Goal: Task Accomplishment & Management: Complete application form

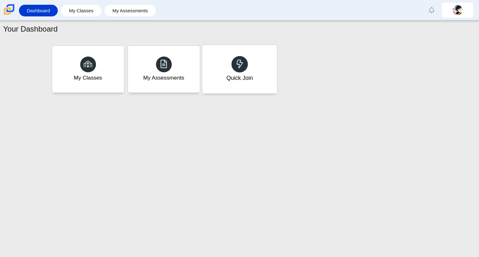
click at [214, 82] on div "Quick Join" at bounding box center [239, 69] width 75 height 49
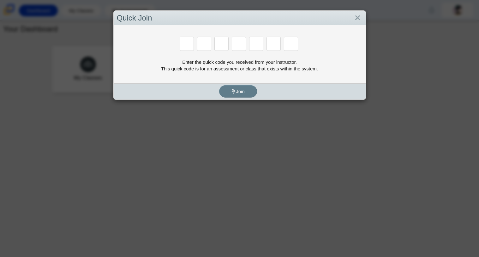
click at [187, 83] on div "Join" at bounding box center [238, 91] width 249 height 16
click at [191, 38] on input "Enter Access Code Digit 1" at bounding box center [187, 44] width 14 height 14
type input "y"
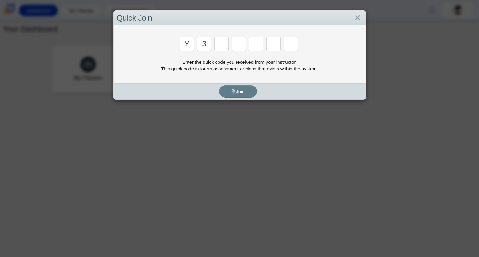
type input "3"
type input "k"
type input "3"
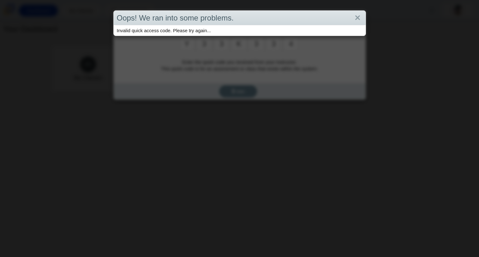
type input "4"
click at [265, 64] on div "Oops! We ran into some problems. Invalid quick access code. Please try again..." at bounding box center [239, 128] width 479 height 257
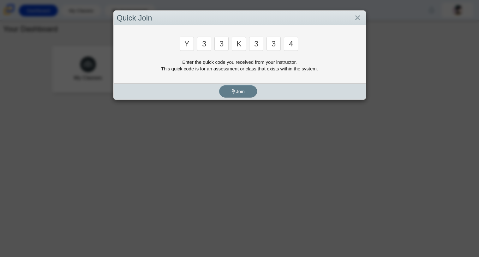
click at [293, 47] on input "4" at bounding box center [291, 44] width 14 height 14
type input "y"
type input "3"
type input "k"
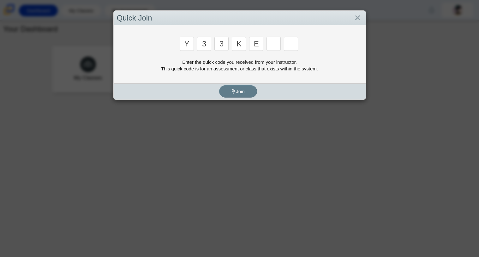
type input "e"
type input "4"
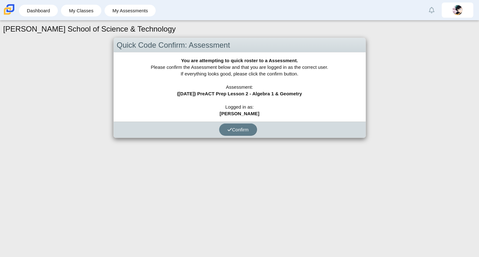
click at [233, 123] on div "Confirm" at bounding box center [238, 129] width 249 height 16
click at [234, 127] on span "Confirm" at bounding box center [237, 129] width 21 height 5
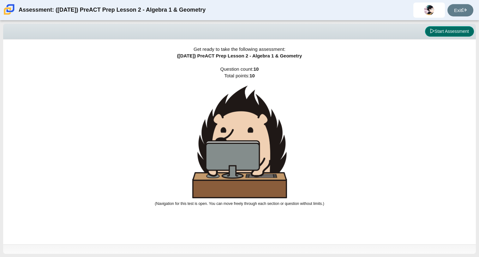
click at [452, 32] on button "Start Assessment" at bounding box center [449, 31] width 49 height 11
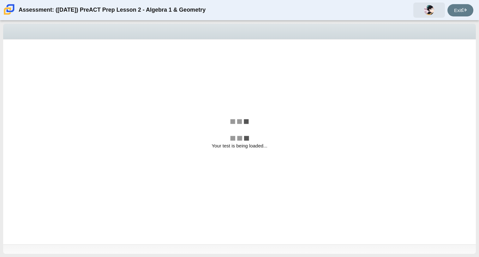
click at [426, 9] on img at bounding box center [429, 10] width 10 height 10
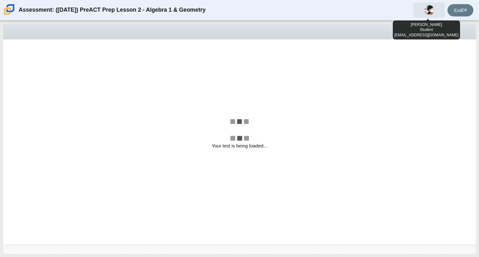
select select "489dcffd-4e6a-49cf-a9d6-ad1d4a911a4e"
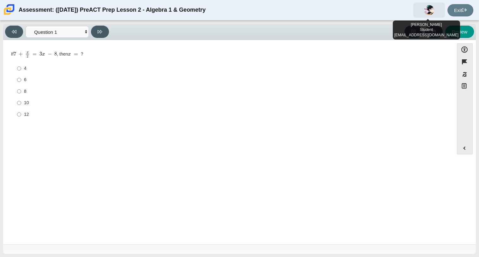
click at [426, 9] on img at bounding box center [429, 10] width 10 height 10
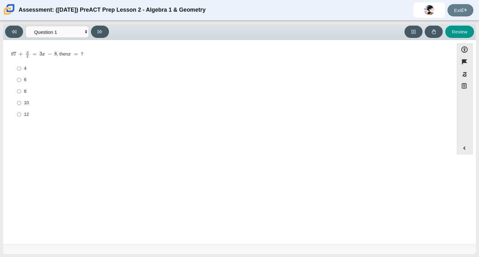
click at [397, 86] on label "8 8" at bounding box center [229, 90] width 432 height 11
click at [21, 86] on input "8 8" at bounding box center [19, 90] width 4 height 11
radio input "true"
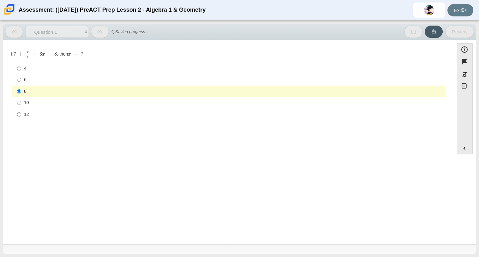
click at [38, 93] on div "8" at bounding box center [233, 91] width 418 height 6
click at [21, 93] on input "8 8" at bounding box center [19, 90] width 4 height 11
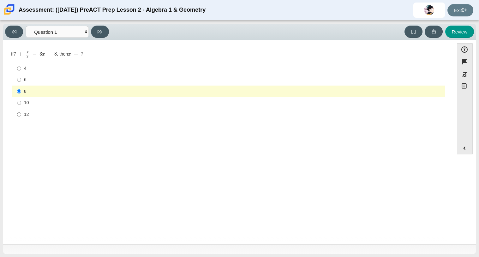
click at [29, 108] on label "10 10" at bounding box center [229, 102] width 432 height 11
click at [21, 108] on input "10 10" at bounding box center [19, 102] width 4 height 11
radio input "true"
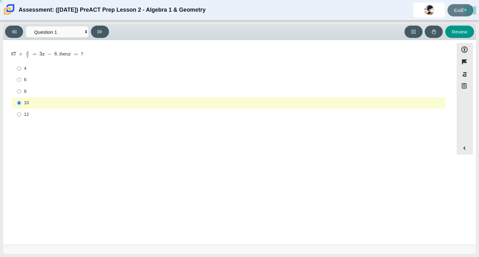
click at [34, 117] on div "12" at bounding box center [233, 114] width 418 height 6
click at [21, 117] on input "12 12" at bounding box center [19, 114] width 4 height 11
radio input "true"
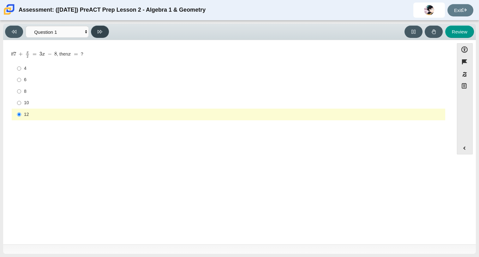
click at [104, 28] on button at bounding box center [100, 32] width 18 height 12
select select "ce81fe10-bf29-4b5e-8bd7-4f47f2fed4d8"
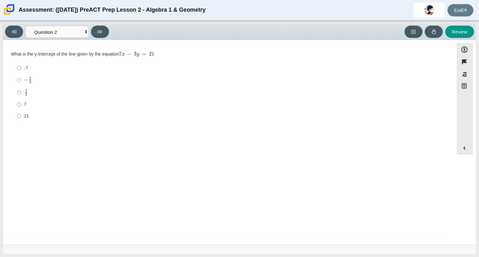
click at [26, 70] on div "-7" at bounding box center [233, 68] width 418 height 6
click at [21, 70] on input "-7 -7" at bounding box center [19, 67] width 4 height 11
radio input "true"
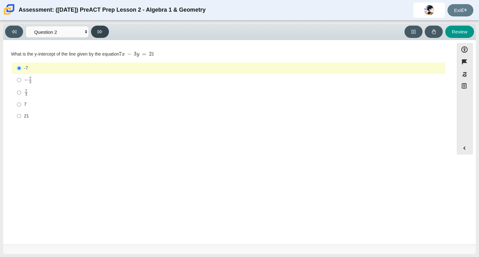
click at [98, 34] on button at bounding box center [100, 32] width 18 height 12
select select "97f4f5fa-a52e-4fed-af51-565bfcdf47cb"
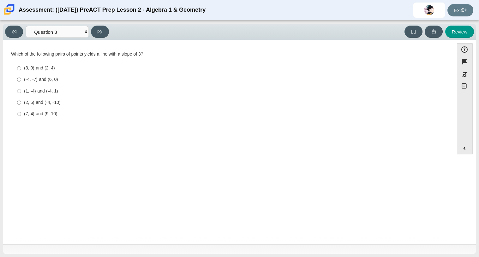
click at [54, 86] on label "(1, -4) and (-4, 1) (1, -4) and (-4, 1)" at bounding box center [229, 90] width 432 height 11
click at [21, 86] on input "(1, -4) and (-4, 1) (1, -4) and (-4, 1)" at bounding box center [19, 90] width 4 height 11
radio input "true"
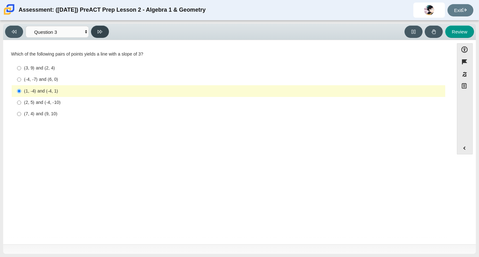
click at [97, 33] on icon at bounding box center [99, 31] width 5 height 5
select select "ec95ace6-bebc-42b8-9428-40567494d4da"
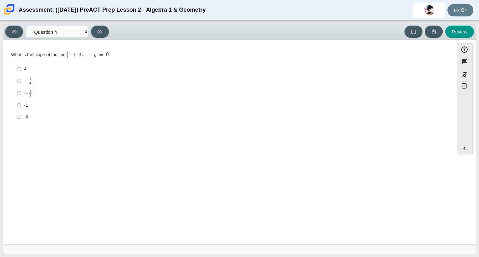
click at [32, 109] on label "-1 -1" at bounding box center [229, 104] width 432 height 11
click at [21, 109] on input "-1 -1" at bounding box center [19, 104] width 4 height 11
radio input "true"
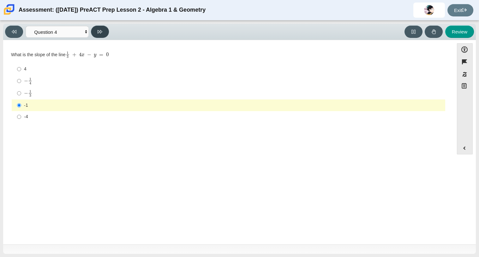
click at [103, 37] on button at bounding box center [100, 32] width 18 height 12
select select "ed62e223-81bd-4cbf-ab48-ab975844bd1f"
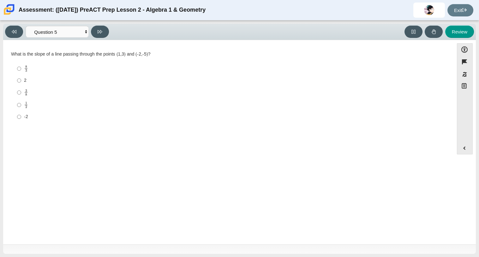
click at [37, 78] on div "2" at bounding box center [233, 80] width 418 height 6
click at [21, 78] on input "2 2" at bounding box center [19, 80] width 4 height 11
radio input "true"
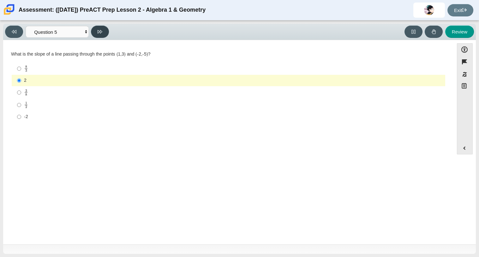
click at [98, 36] on button at bounding box center [100, 32] width 18 height 12
select select "96b71634-eacb-4f7e-8aef-411727d9bcba"
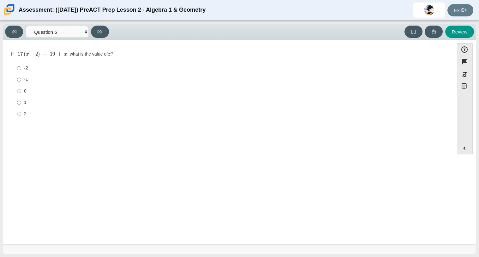
click at [12, 100] on li "1 1" at bounding box center [228, 102] width 433 height 11
click at [20, 97] on input "1 1" at bounding box center [19, 102] width 4 height 11
radio input "true"
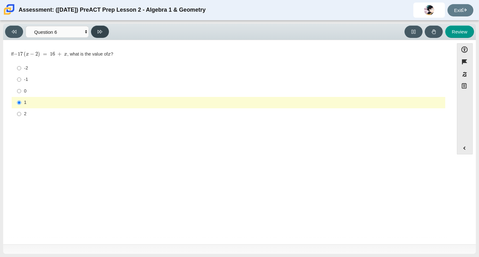
click at [102, 35] on button at bounding box center [100, 32] width 18 height 12
select select "89427bb7-e313-4f00-988f-8b8255897029"
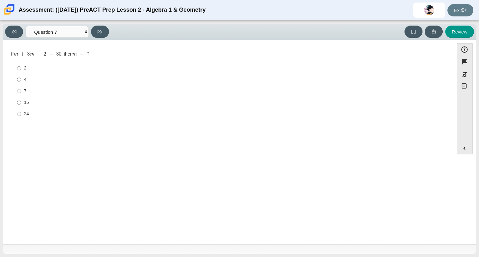
click at [23, 75] on label "4 4" at bounding box center [229, 79] width 432 height 11
click at [21, 75] on input "4 4" at bounding box center [19, 79] width 4 height 11
radio input "true"
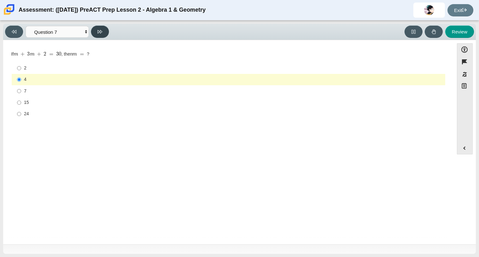
click at [104, 34] on button at bounding box center [100, 32] width 18 height 12
select select "14773eaf-2ca1-47ae-afe7-a624a56f34b3"
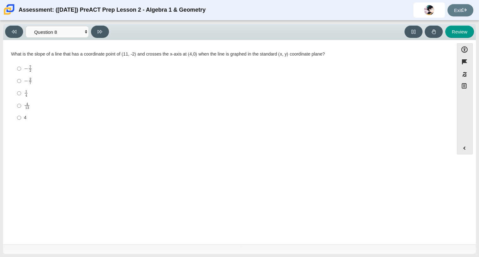
click at [13, 92] on label "1 4 1 fourth" at bounding box center [229, 93] width 432 height 12
click at [17, 92] on input "1 4 1 fourth" at bounding box center [19, 93] width 4 height 12
radio input "true"
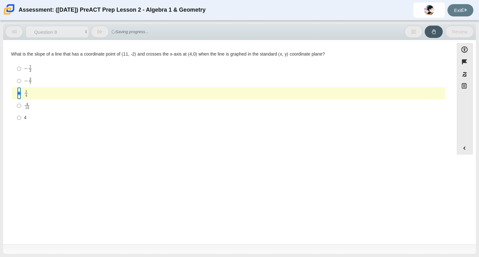
click at [21, 91] on input "1 4 1 fourth" at bounding box center [19, 93] width 4 height 12
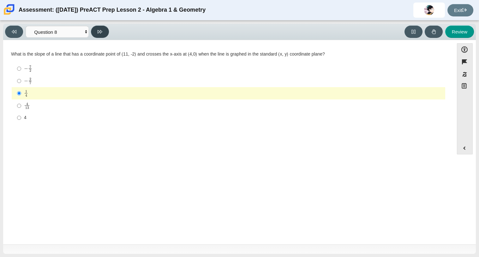
click at [94, 35] on button at bounding box center [100, 32] width 18 height 12
select select "bbf5d072-3e0b-44c4-9a12-6e7c9033f65b"
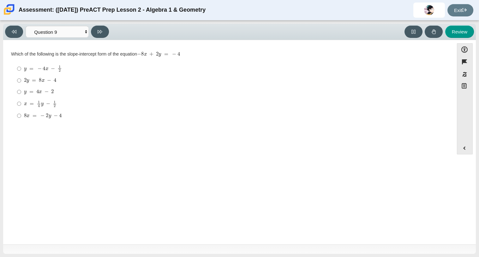
click at [40, 105] on mjx-frac "Assessment items" at bounding box center [39, 104] width 4 height 6
click at [21, 105] on input "x = 1 4 y − 1 2 x = 1 4 y − 1 2" at bounding box center [19, 103] width 4 height 12
radio input "true"
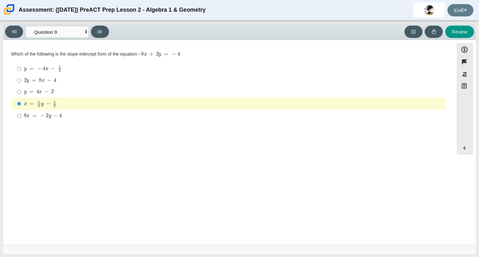
click at [98, 22] on div "Viewing Question 9 of 10 in Pacing Mode Questions Question 1 Question 2 Questio…" at bounding box center [239, 139] width 479 height 236
click at [102, 37] on button at bounding box center [100, 32] width 18 height 12
select select "210571de-36a6-4d8e-a361-ceff8ef801dc"
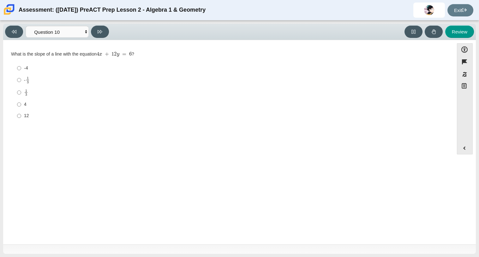
click at [15, 69] on label "-4 -4" at bounding box center [229, 67] width 432 height 11
click at [17, 69] on input "-4 -4" at bounding box center [19, 67] width 4 height 11
radio input "true"
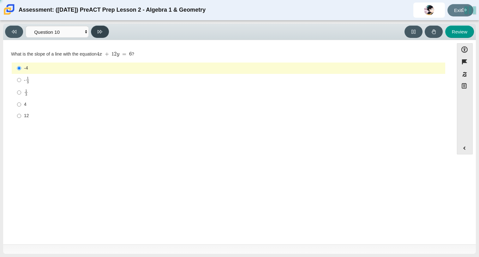
click at [100, 34] on icon at bounding box center [99, 31] width 5 height 5
select select "review"
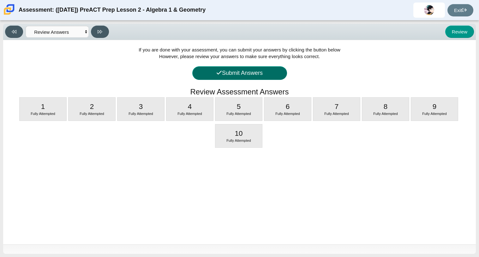
click at [270, 78] on button "Submit Answers" at bounding box center [239, 73] width 95 height 14
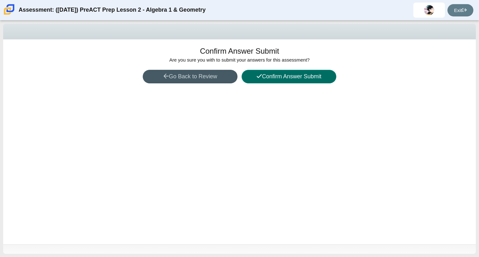
click at [270, 78] on button "Confirm Answer Submit" at bounding box center [288, 77] width 95 height 14
